Goal: Task Accomplishment & Management: Use online tool/utility

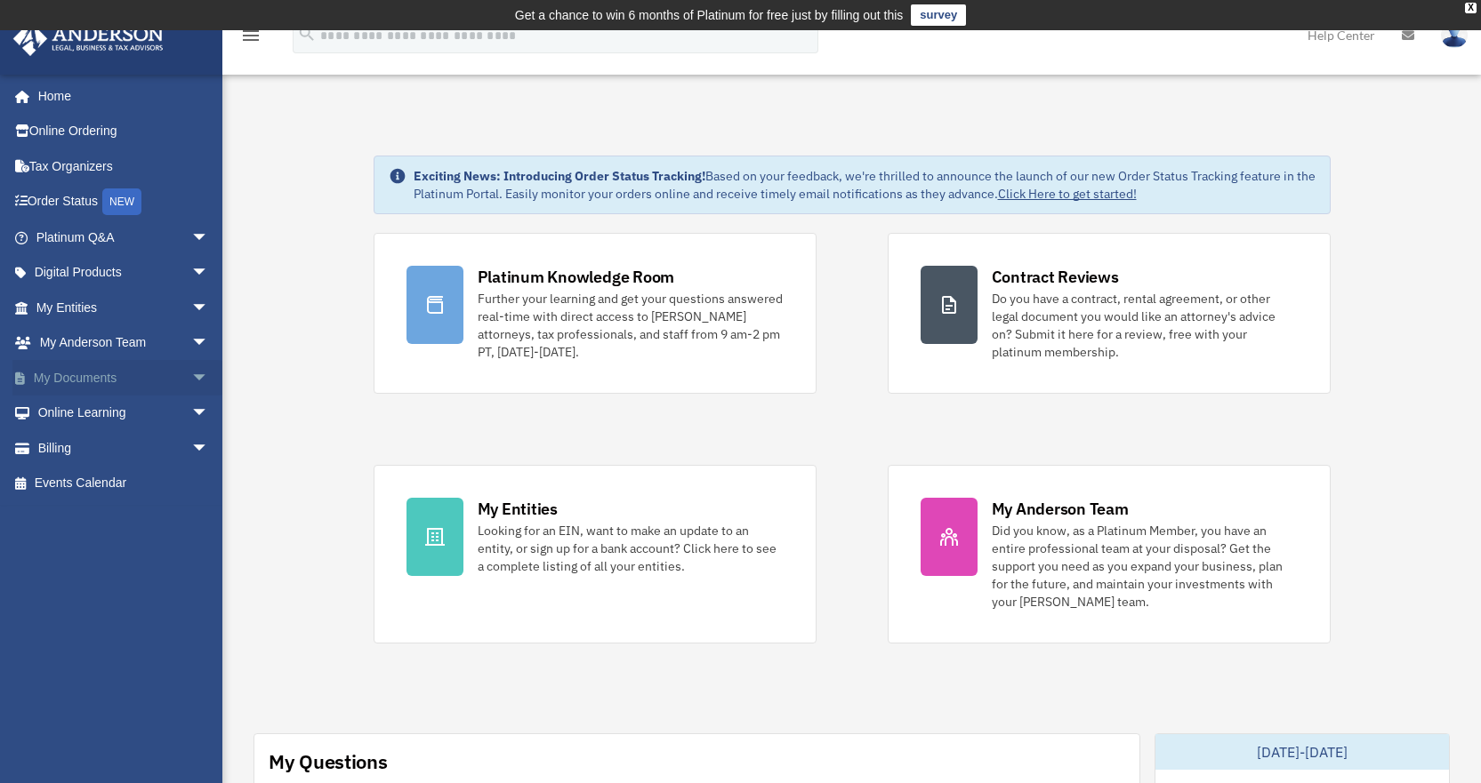
click at [66, 383] on link "My Documents arrow_drop_down" at bounding box center [123, 378] width 223 height 36
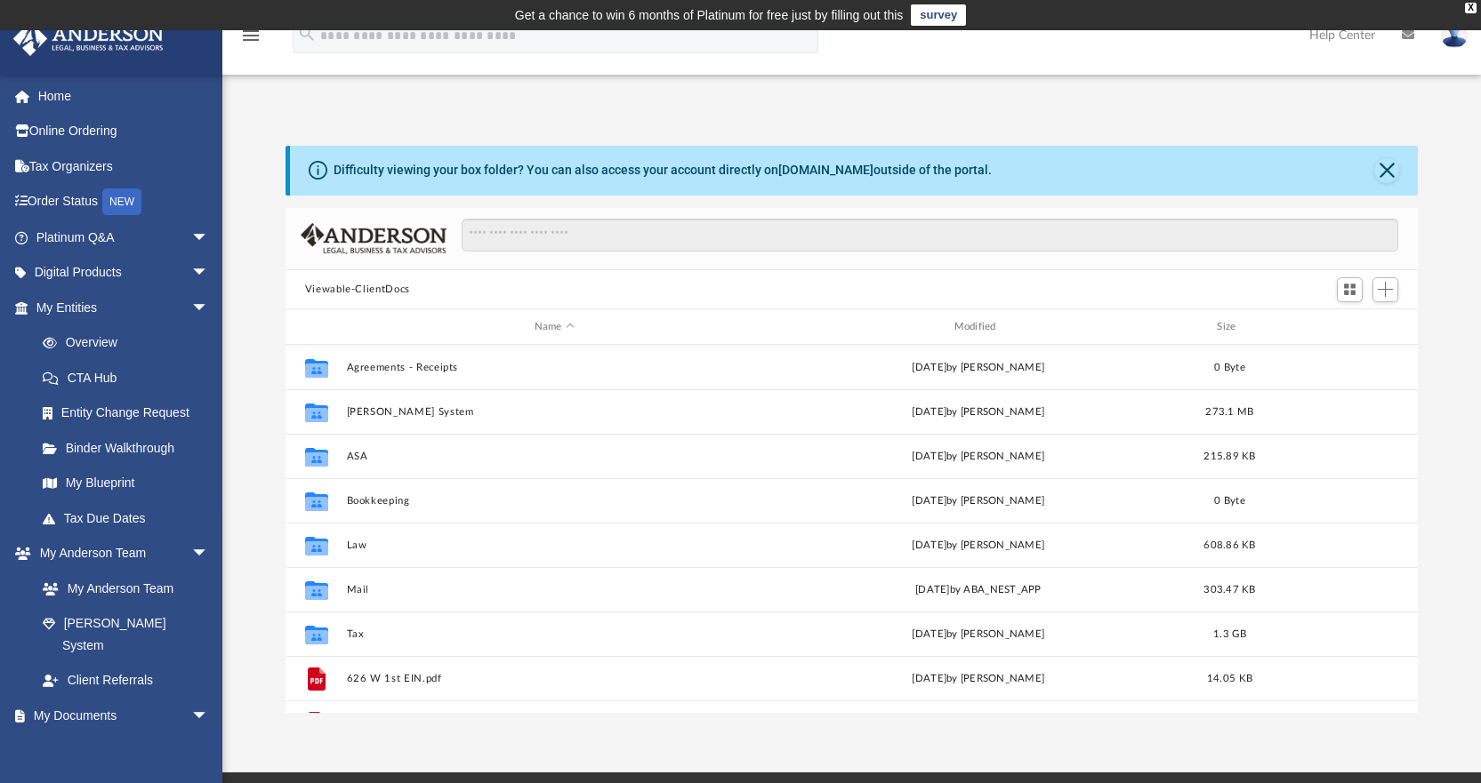
scroll to position [391, 1119]
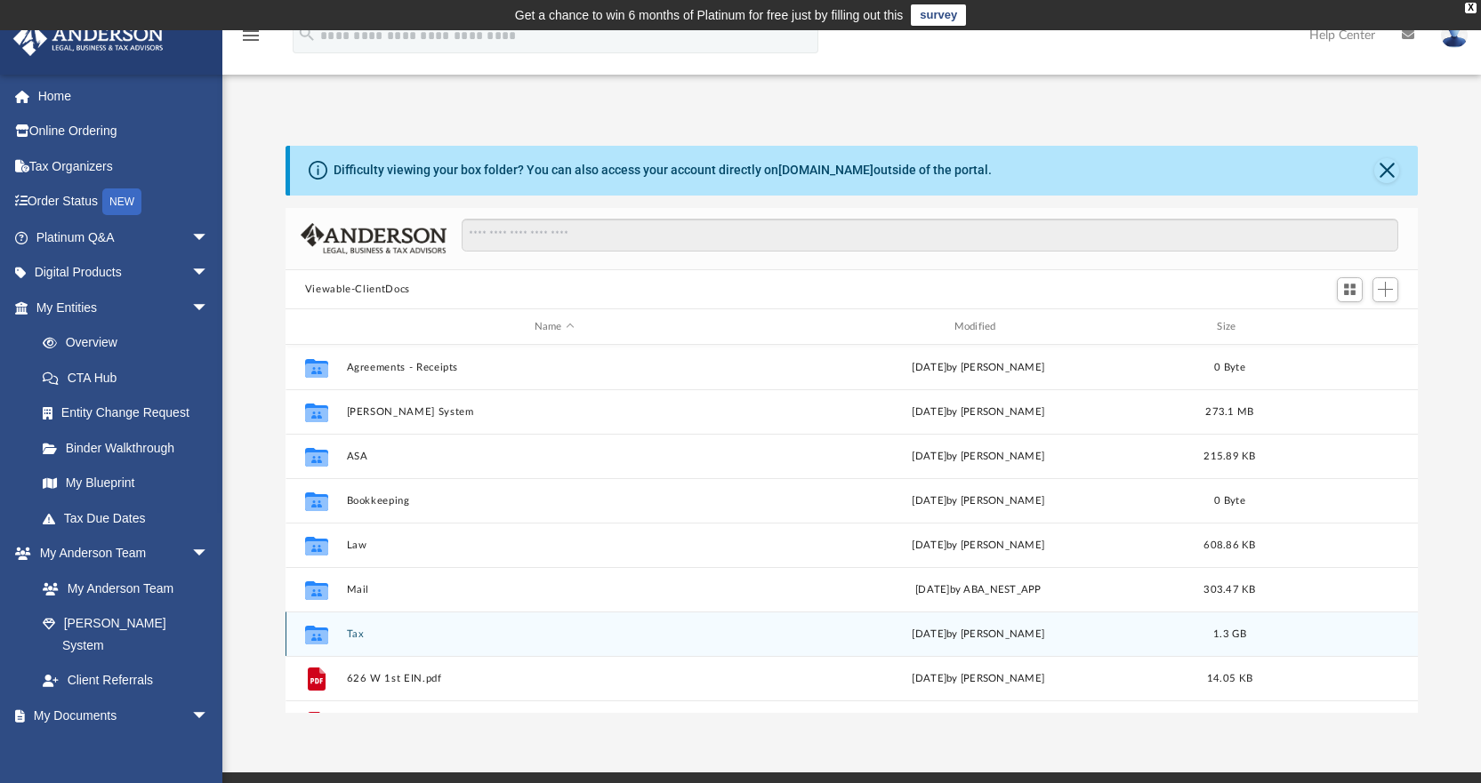
click at [349, 631] on button "Tax" at bounding box center [554, 635] width 416 height 12
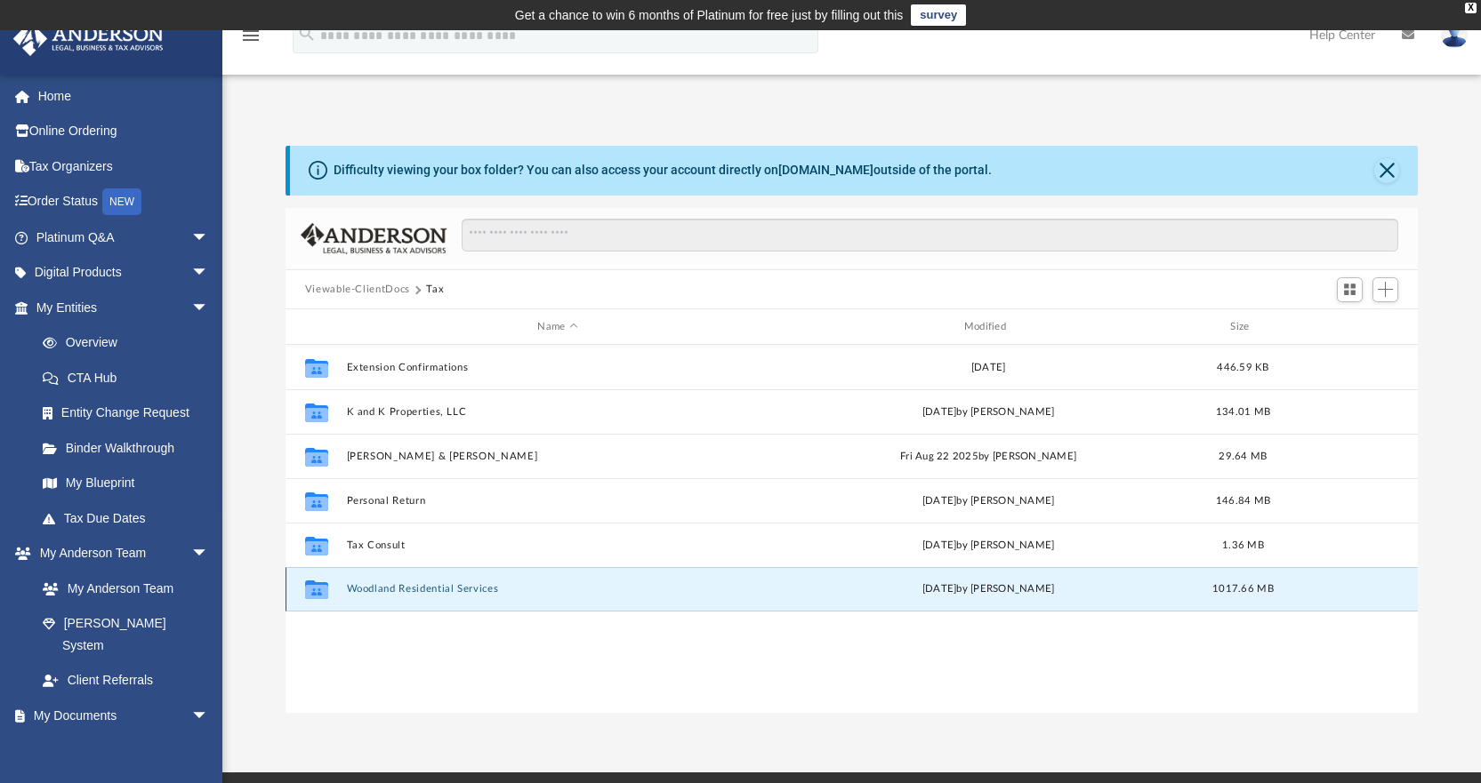
click at [397, 591] on button "Woodland Residential Services" at bounding box center [557, 590] width 422 height 12
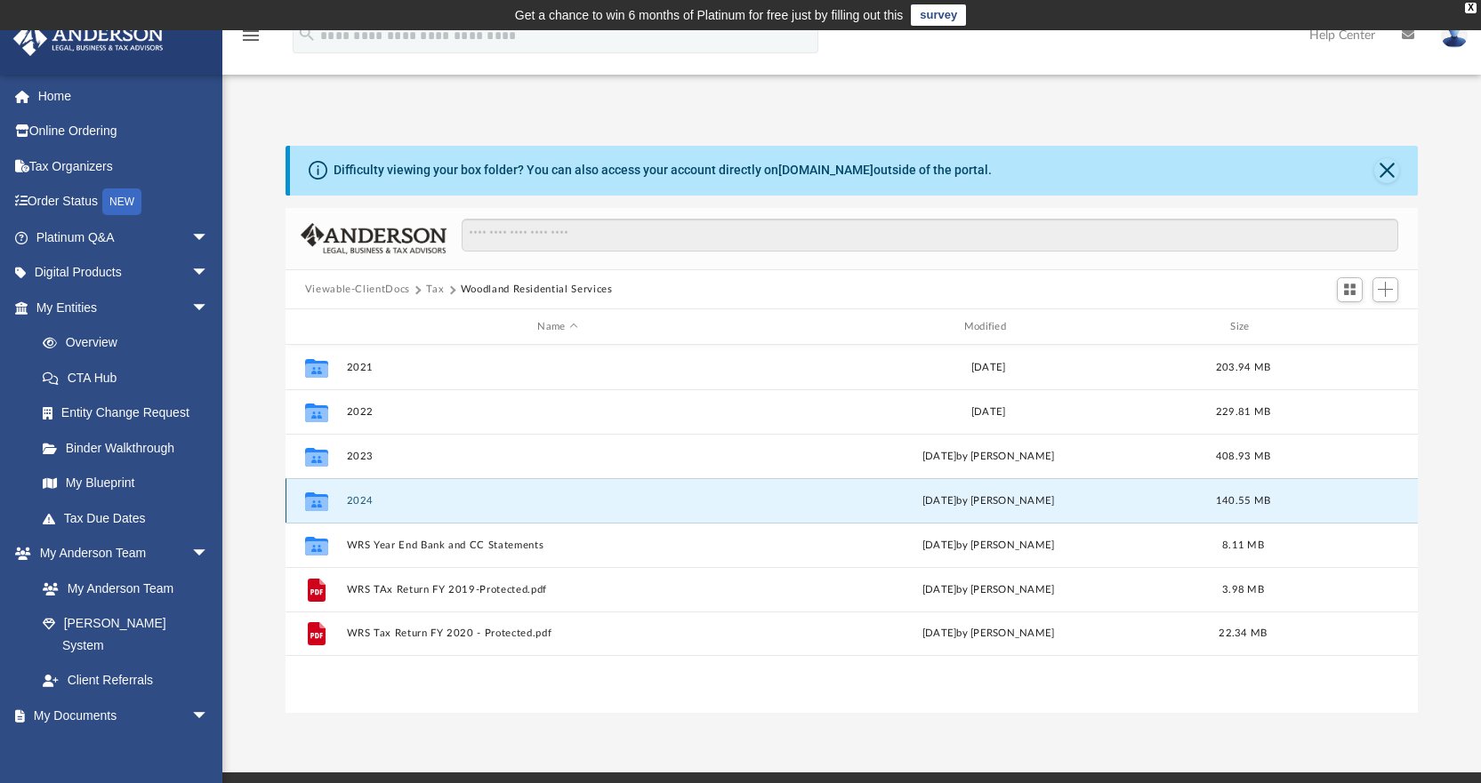
click at [368, 504] on button "2024" at bounding box center [557, 501] width 422 height 12
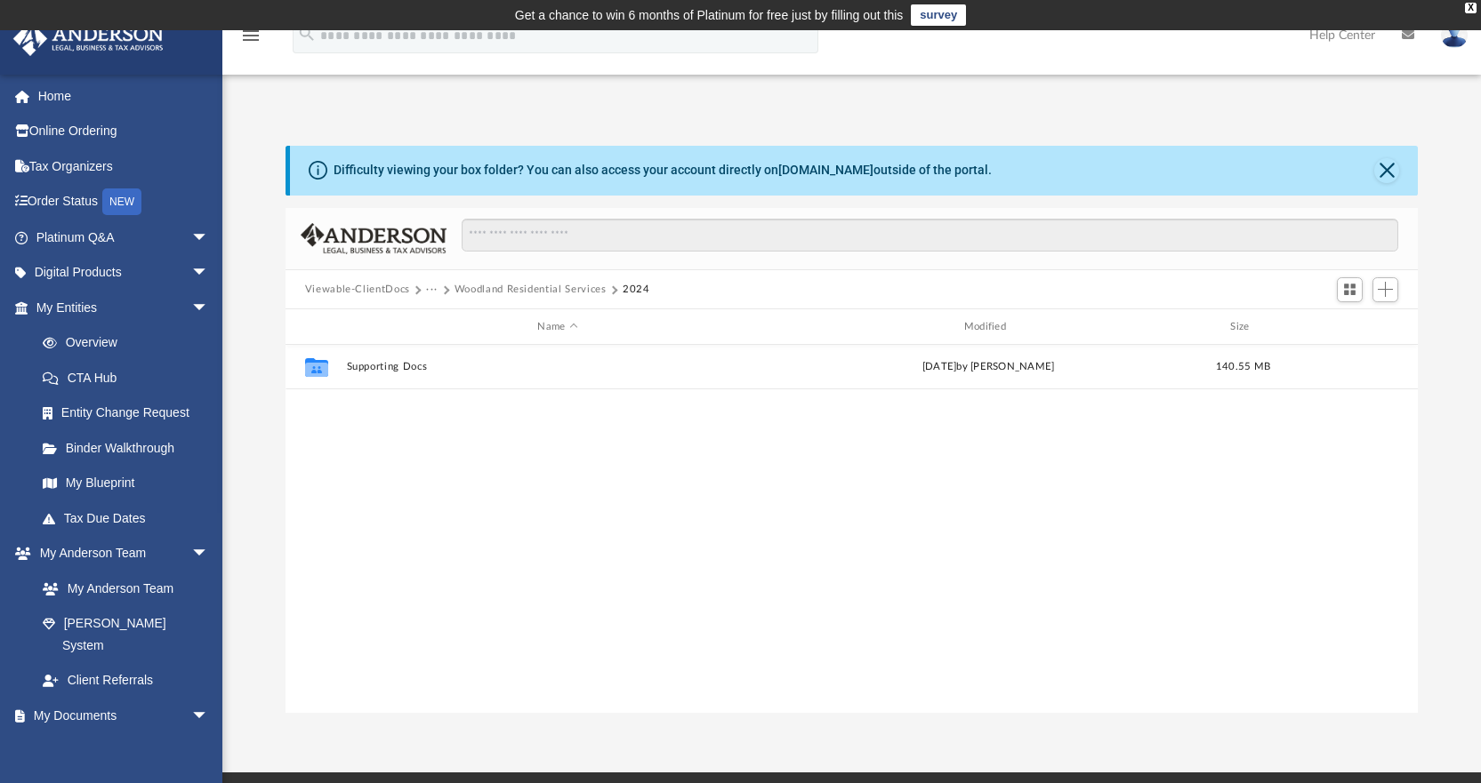
click at [526, 291] on button "Woodland Residential Services" at bounding box center [530, 290] width 152 height 16
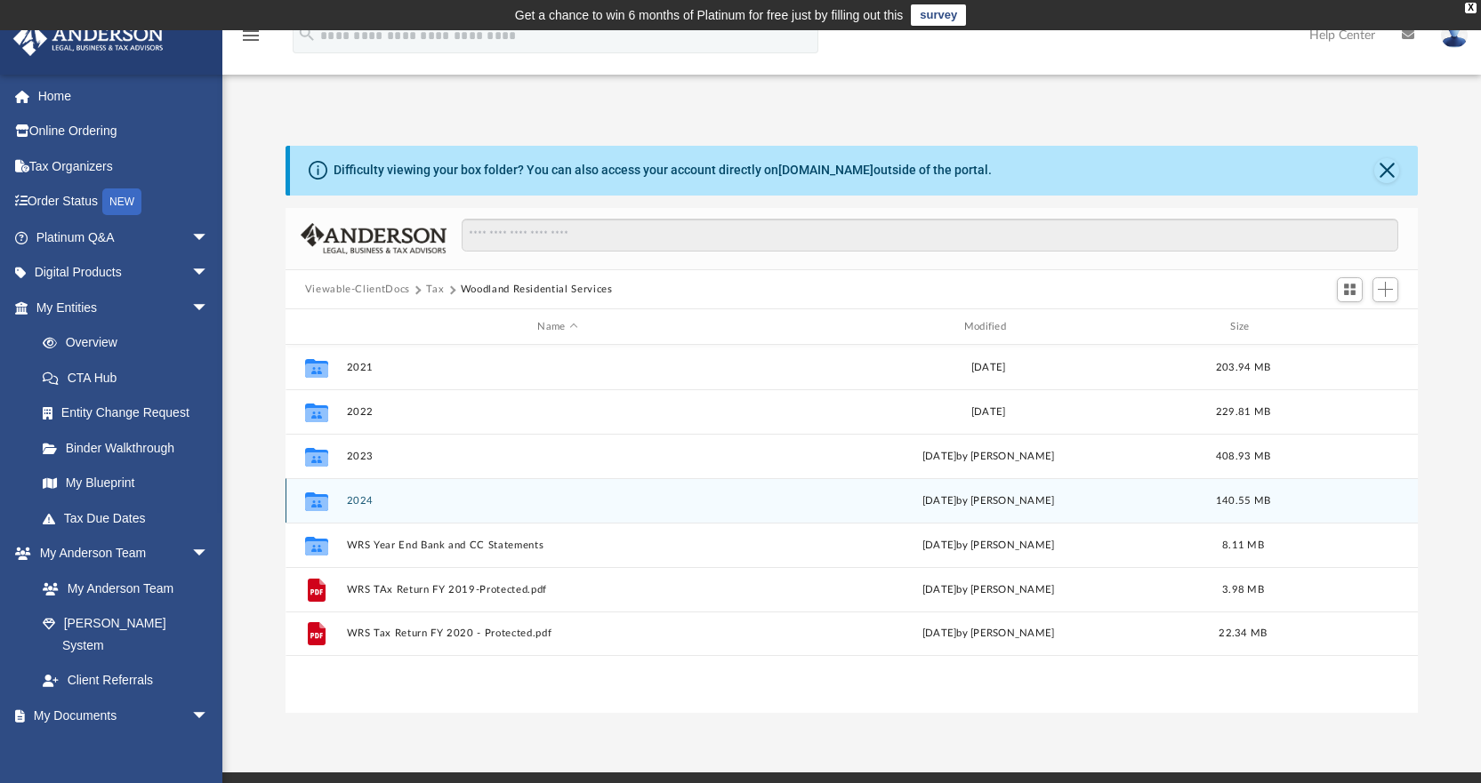
click at [358, 496] on button "2024" at bounding box center [557, 501] width 422 height 12
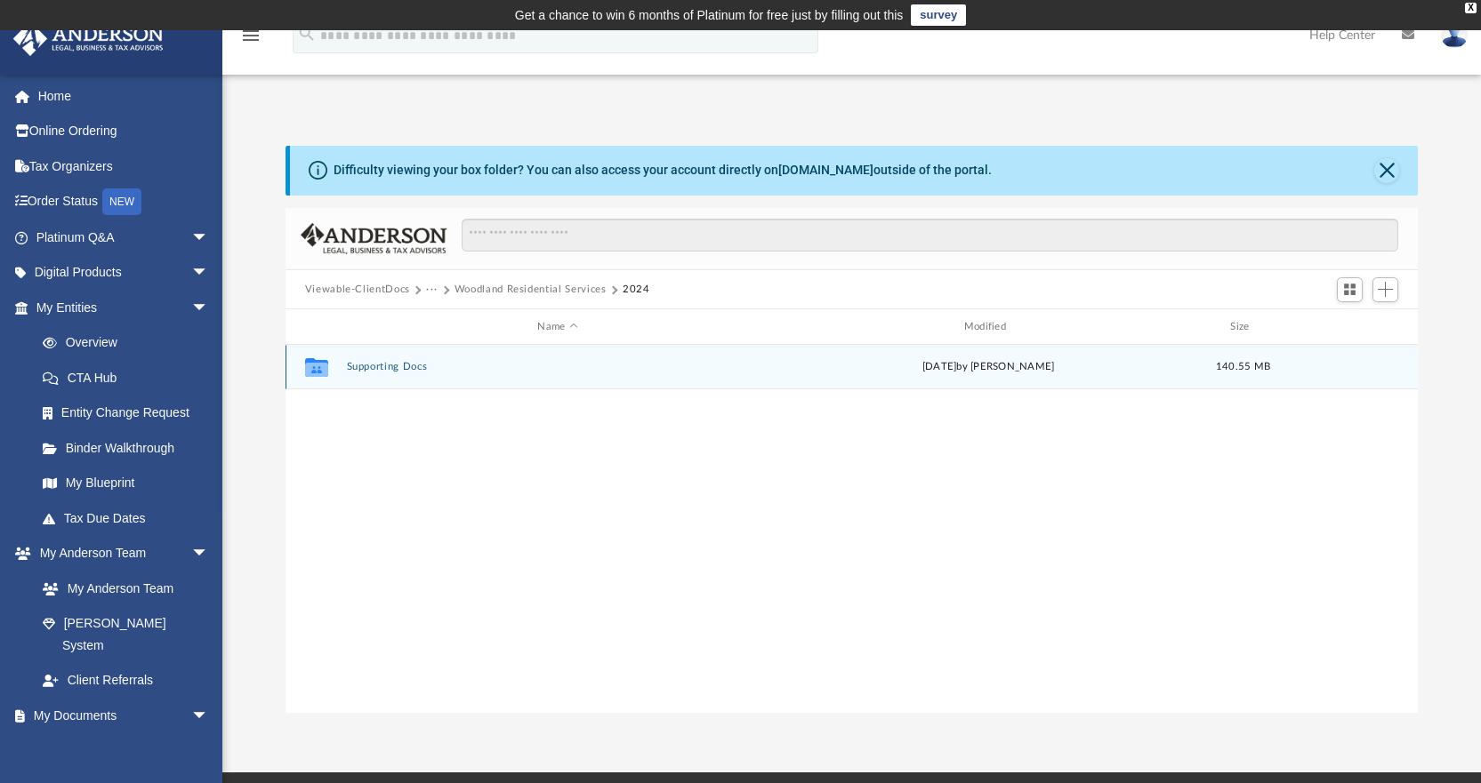
click at [381, 362] on button "Supporting Docs" at bounding box center [557, 368] width 422 height 12
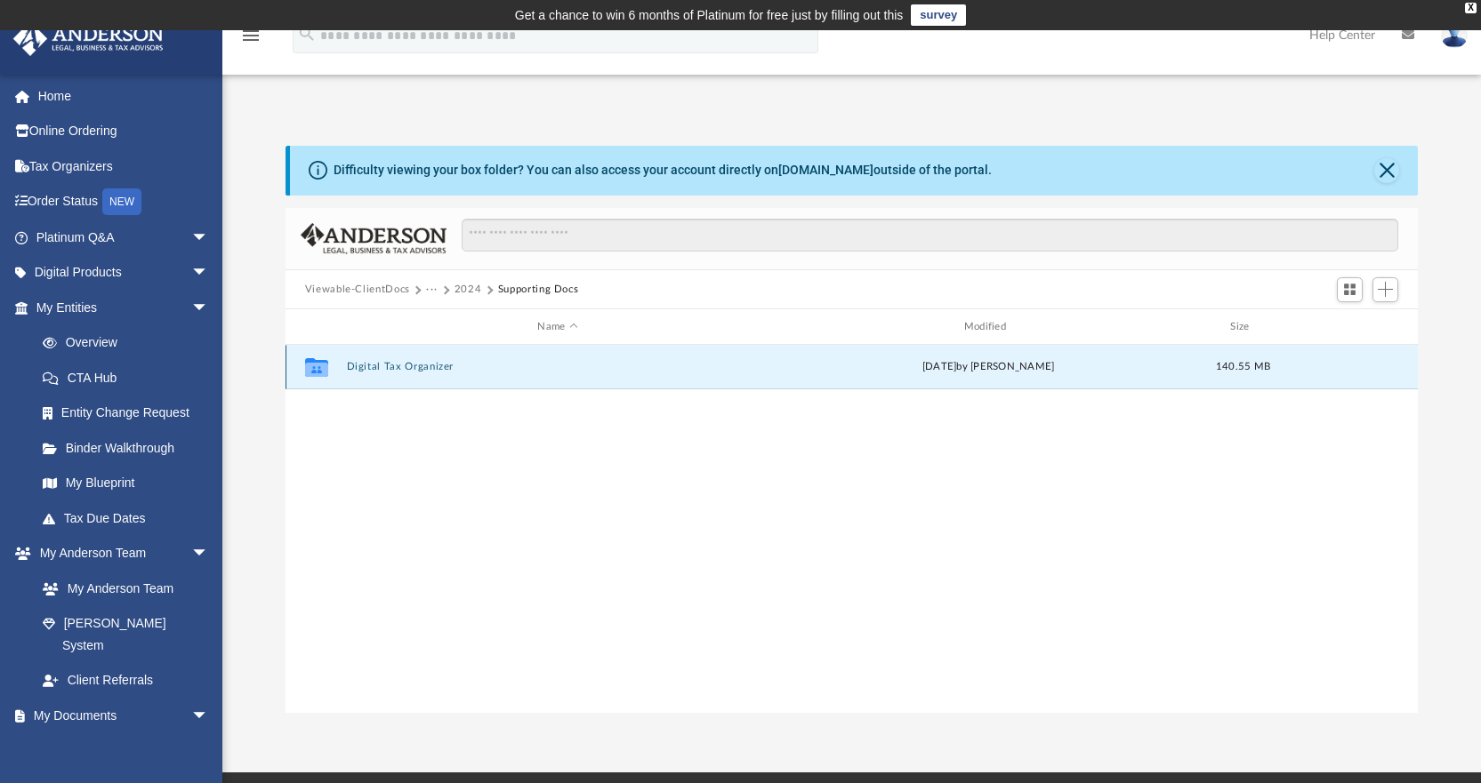
click at [398, 367] on button "Digital Tax Organizer" at bounding box center [557, 368] width 422 height 12
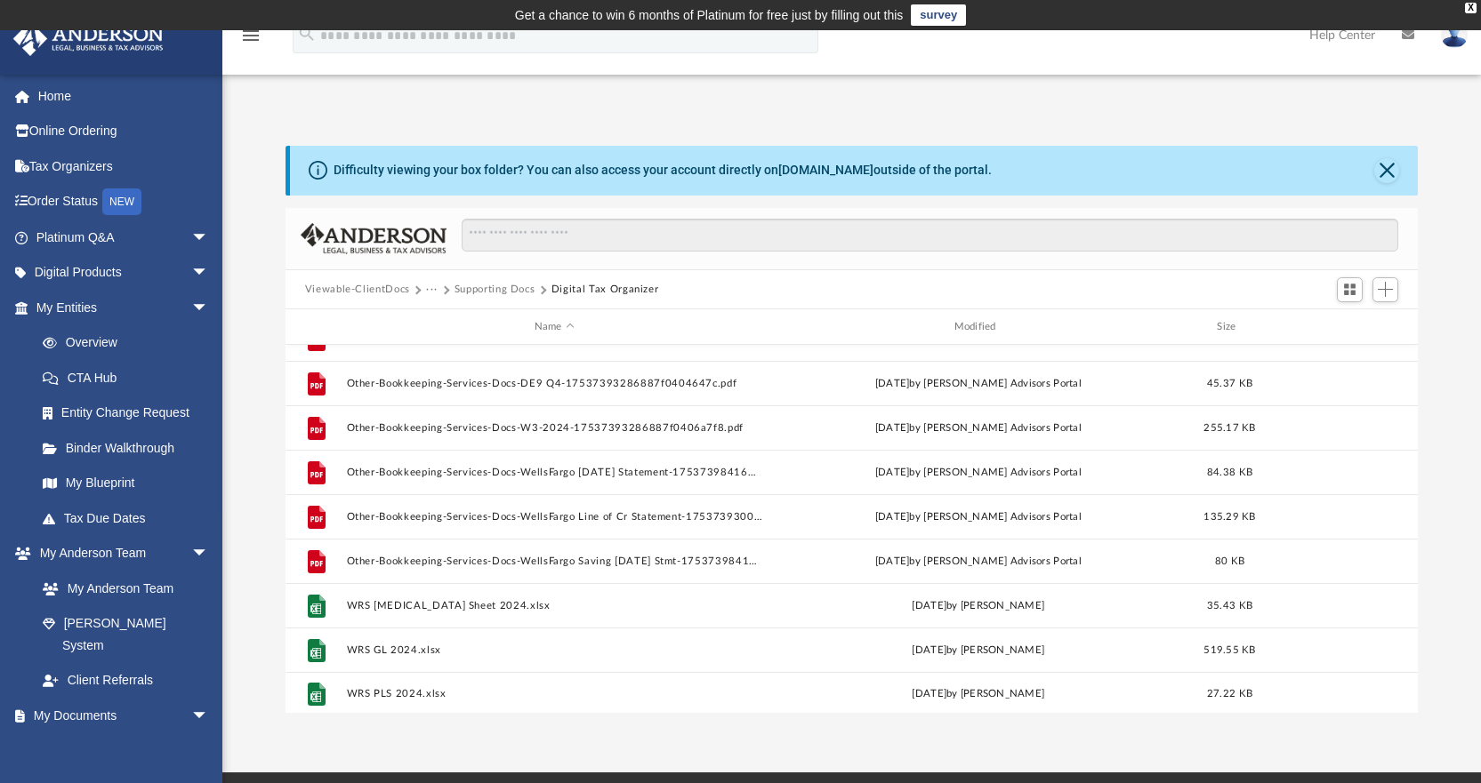
scroll to position [566, 0]
click at [1386, 285] on span "Add" at bounding box center [1384, 289] width 15 height 15
click at [1359, 330] on li "Upload" at bounding box center [1359, 326] width 57 height 19
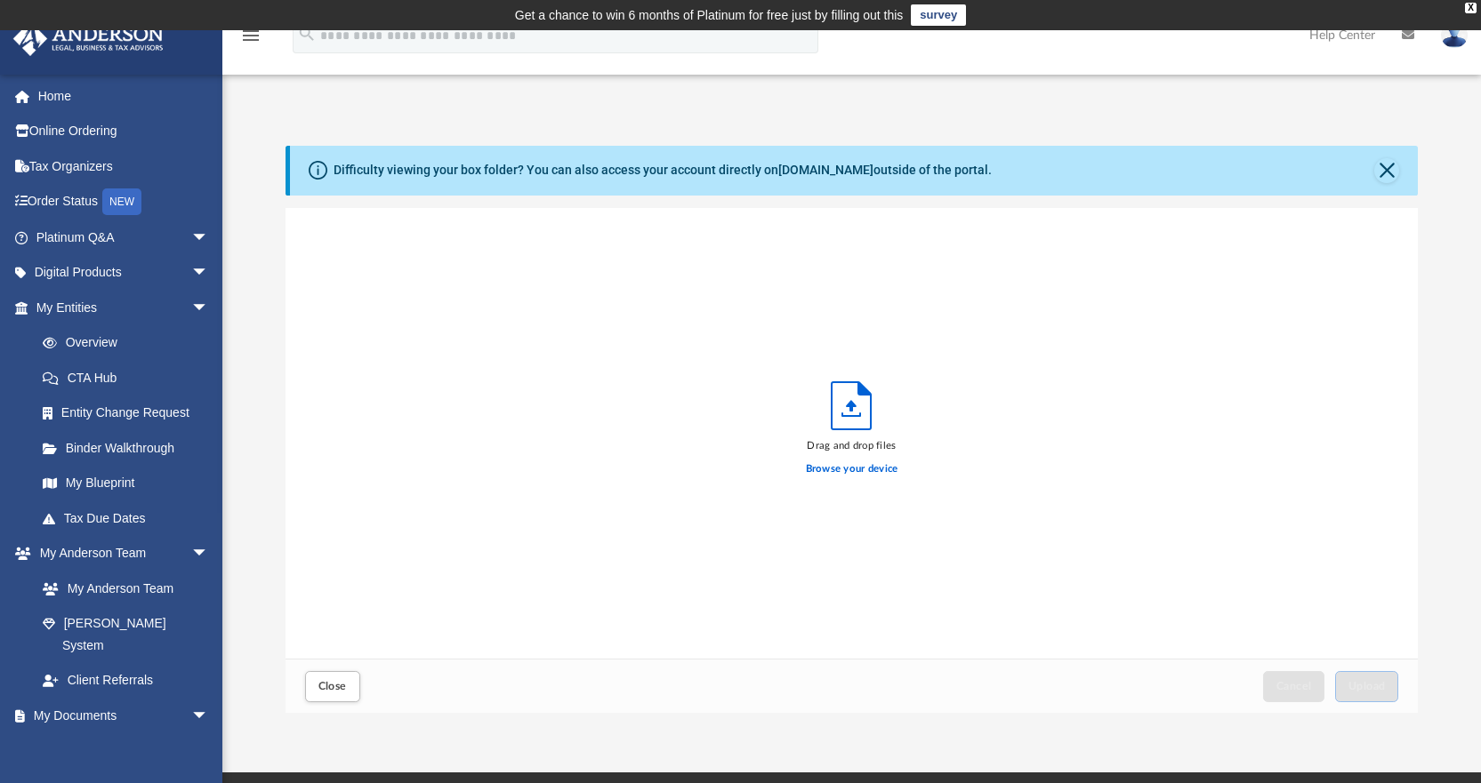
scroll to position [438, 1119]
click at [843, 468] on label "Browse your device" at bounding box center [852, 470] width 92 height 16
click at [0, 0] on input "Browse your device" at bounding box center [0, 0] width 0 height 0
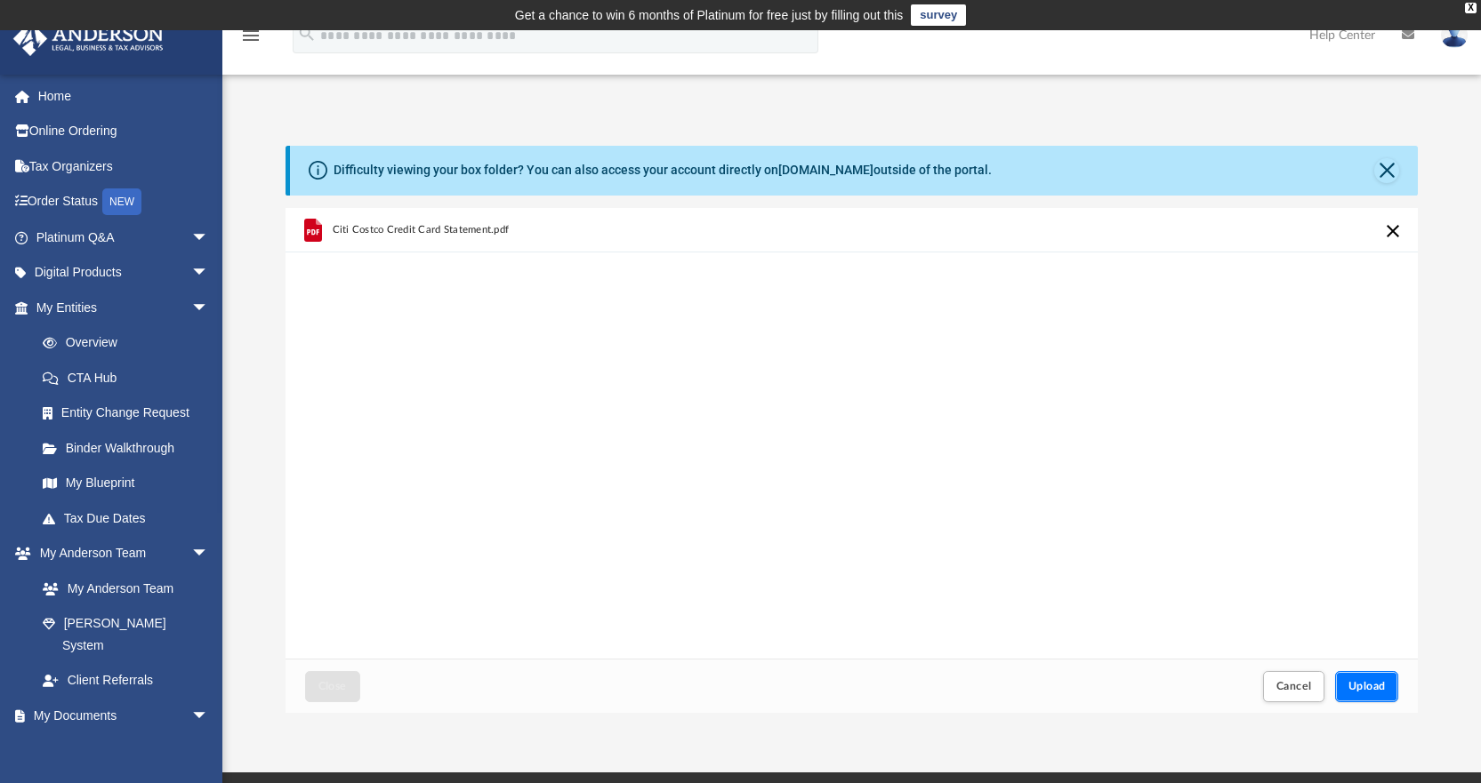
click at [1379, 681] on span "Upload" at bounding box center [1366, 686] width 37 height 11
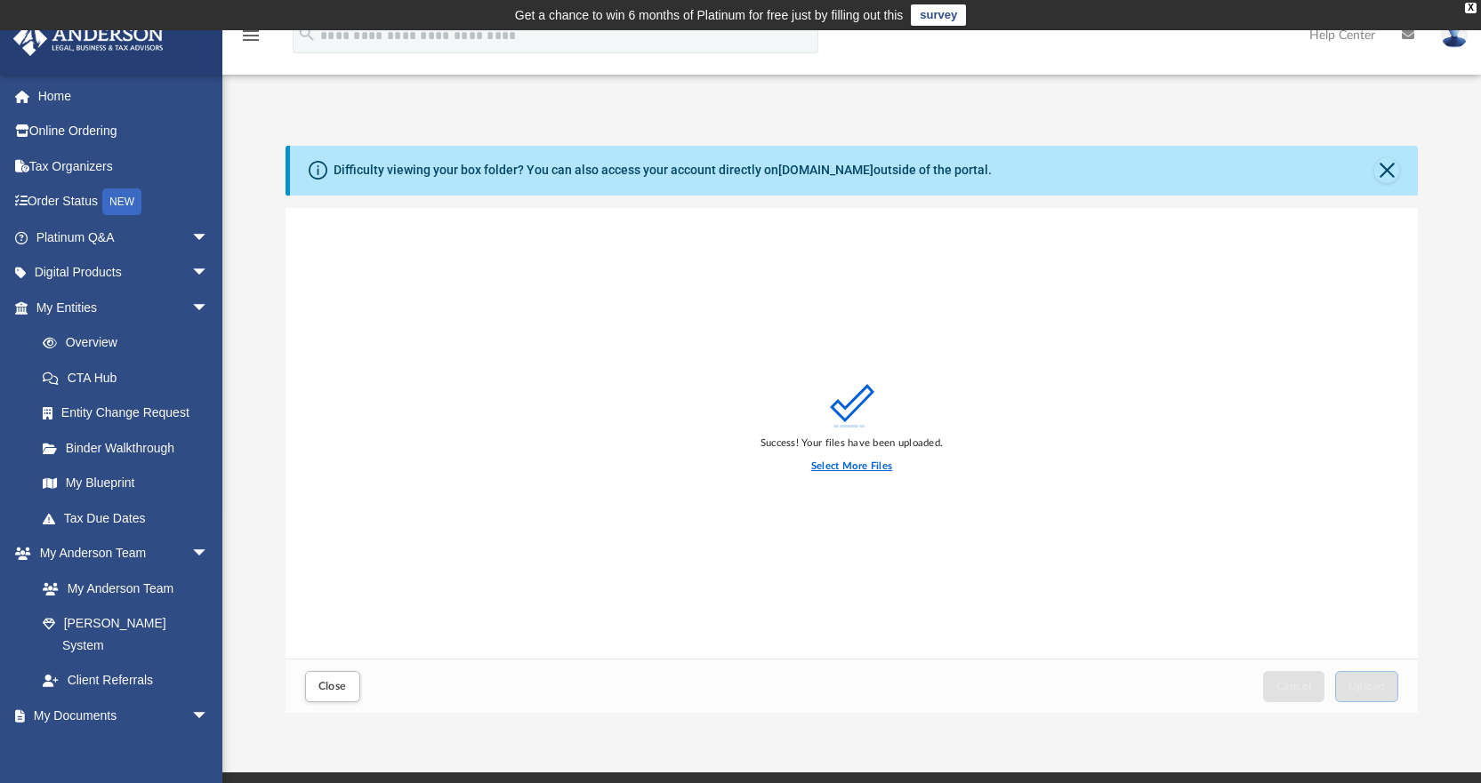
click at [878, 466] on label "Select More Files" at bounding box center [851, 467] width 81 height 16
click at [0, 0] on input "Select More Files" at bounding box center [0, 0] width 0 height 0
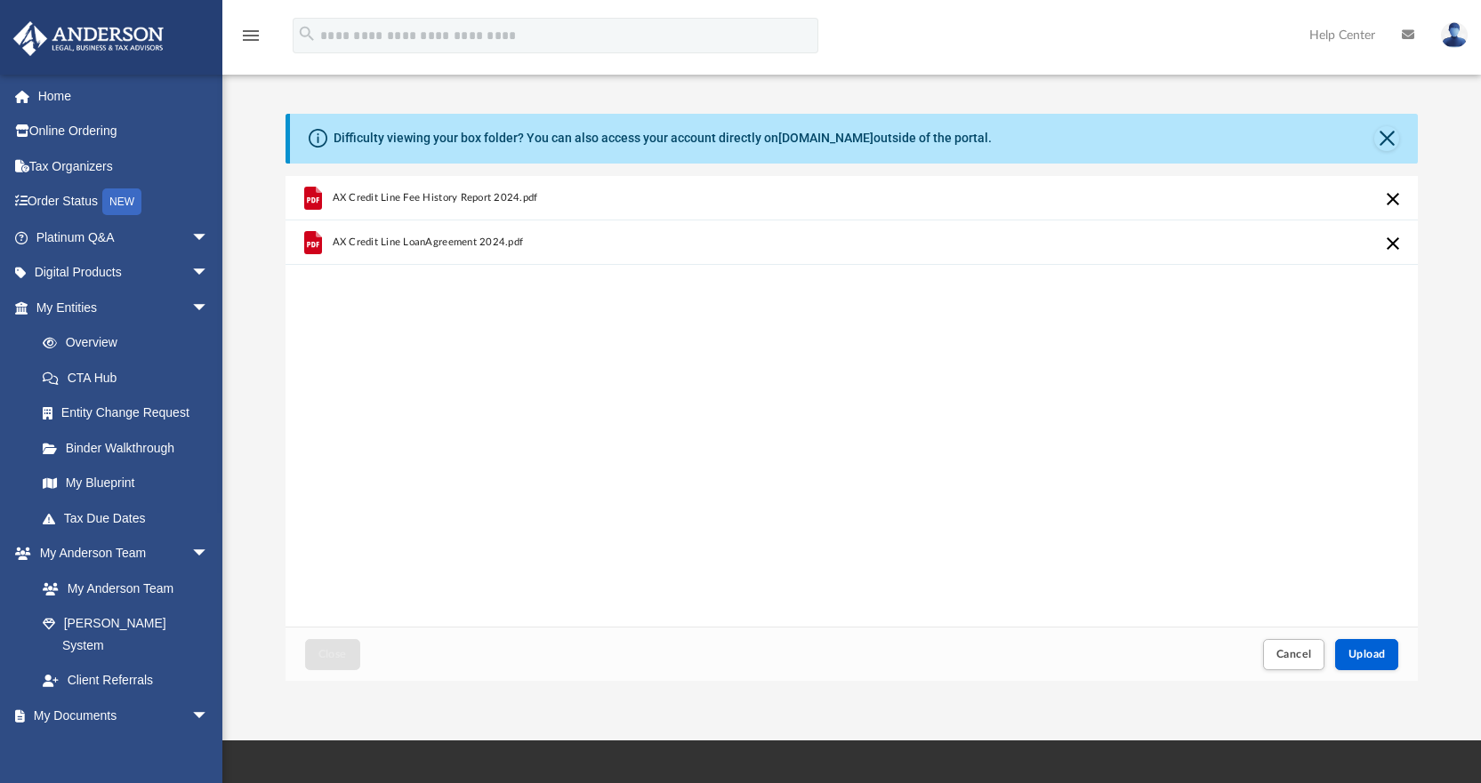
scroll to position [89, 0]
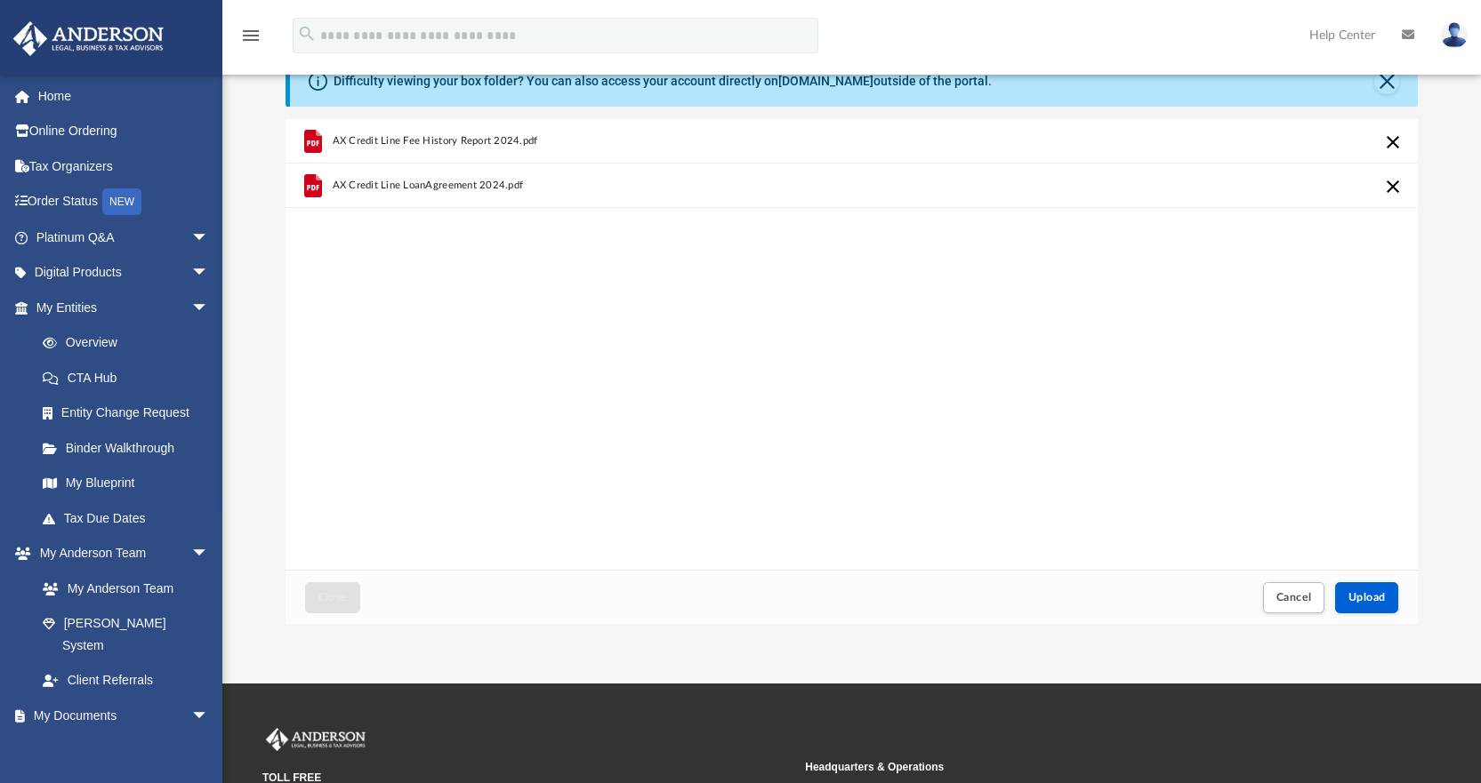
click at [911, 364] on div "AX Credit Line Fee History Report 2024.pdf AX Credit Line LoanAgreement 2024.pdf" at bounding box center [851, 345] width 1133 height 452
click at [1393, 86] on button "Close" at bounding box center [1386, 81] width 25 height 25
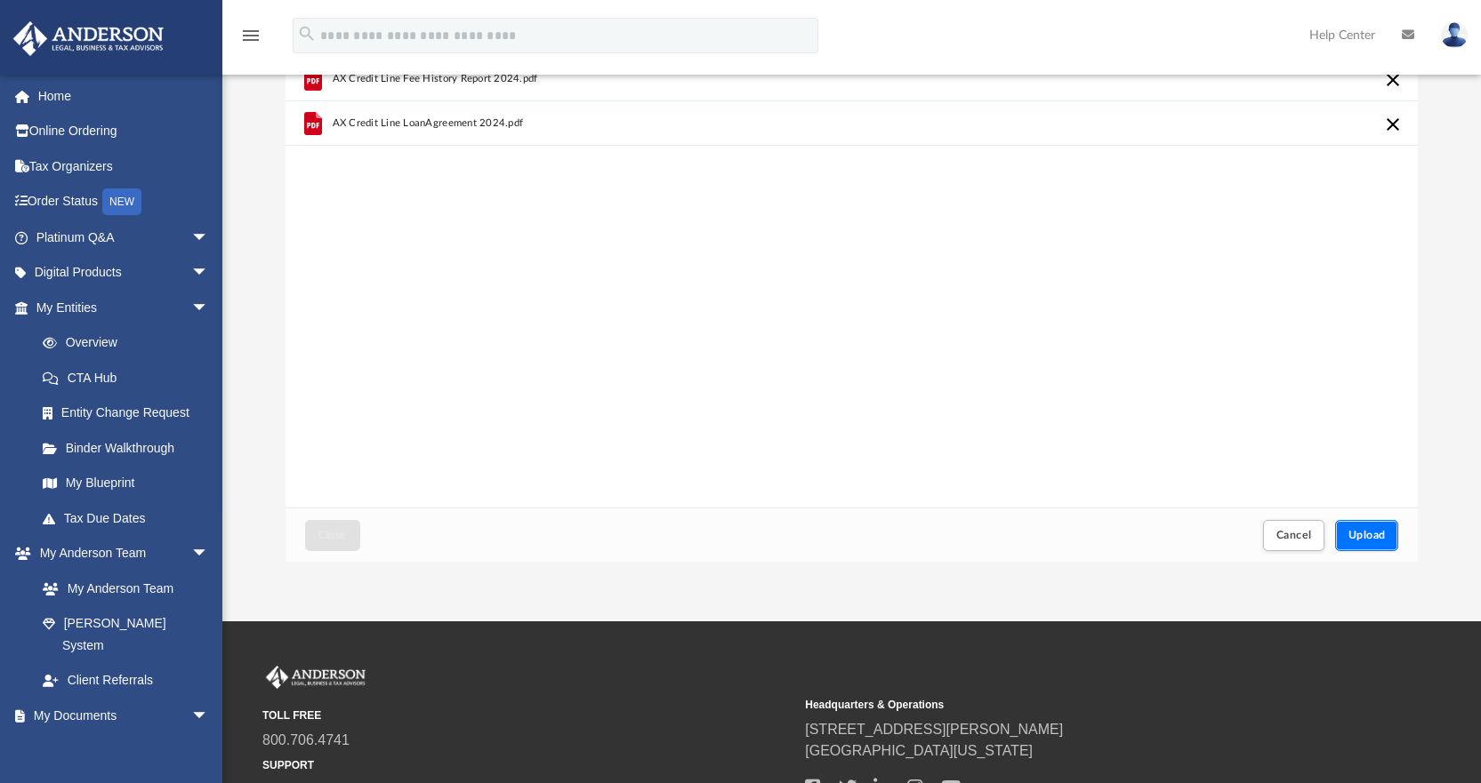
click at [1377, 545] on button "Upload" at bounding box center [1367, 535] width 64 height 31
